Goal: Information Seeking & Learning: Learn about a topic

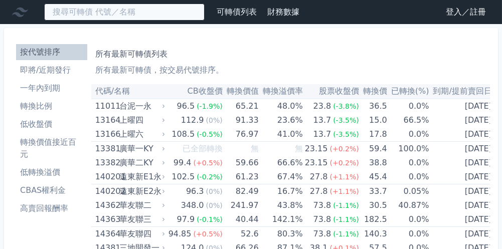
click at [84, 14] on input at bounding box center [124, 12] width 160 height 17
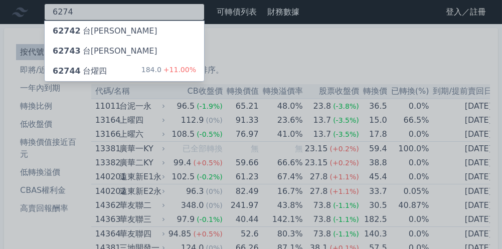
type input "6274"
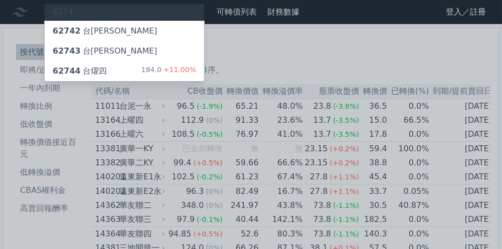
click at [84, 75] on div "62744 台[PERSON_NAME]" at bounding box center [80, 71] width 54 height 12
click at [91, 49] on div "62743 台[PERSON_NAME]" at bounding box center [105, 51] width 105 height 12
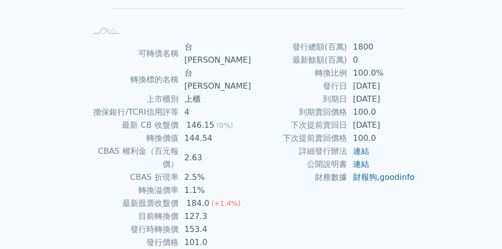
scroll to position [215, 0]
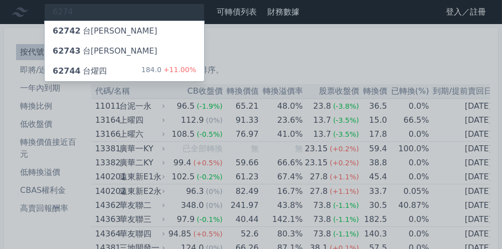
click at [89, 74] on div "62744 台[PERSON_NAME]" at bounding box center [80, 71] width 54 height 12
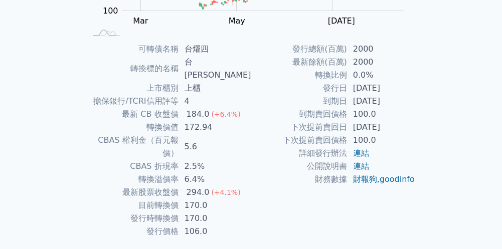
scroll to position [215, 0]
